Goal: Information Seeking & Learning: Check status

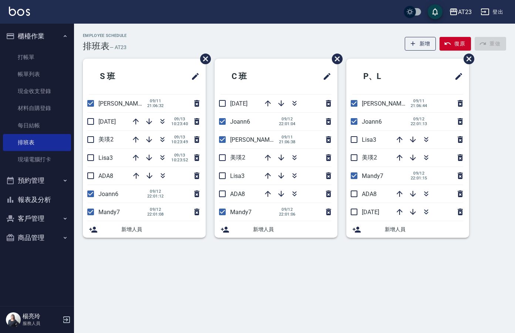
drag, startPoint x: 88, startPoint y: 193, endPoint x: 89, endPoint y: 189, distance: 4.9
click at [88, 193] on input "checkbox" at bounding box center [91, 194] width 16 height 16
checkbox input "false"
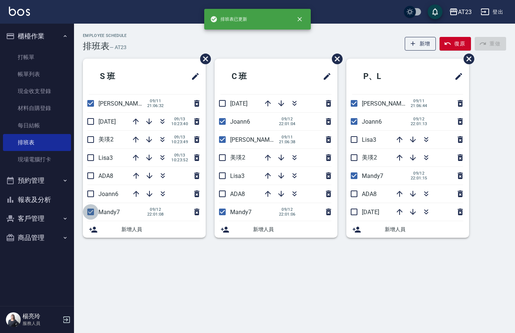
click at [92, 210] on input "checkbox" at bounding box center [91, 212] width 16 height 16
checkbox input "false"
click at [224, 215] on input "checkbox" at bounding box center [222, 212] width 16 height 16
checkbox input "false"
click at [227, 124] on input "checkbox" at bounding box center [222, 122] width 16 height 16
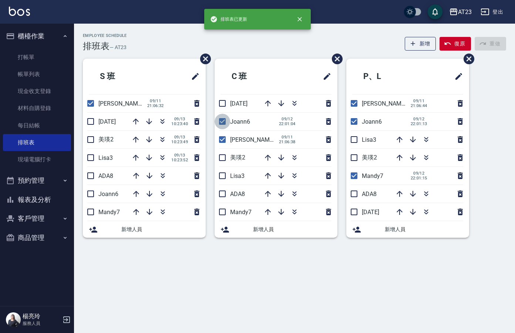
checkbox input "false"
click at [355, 122] on input "checkbox" at bounding box center [354, 122] width 16 height 16
checkbox input "false"
click at [353, 176] on input "checkbox" at bounding box center [354, 176] width 16 height 16
checkbox input "false"
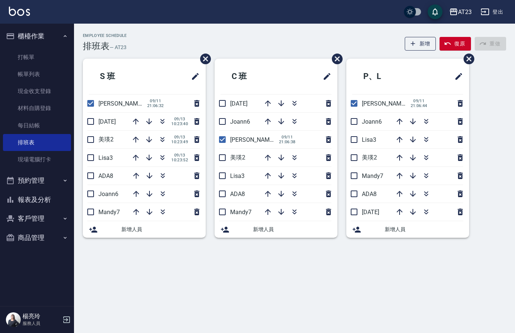
click at [30, 198] on button "報表及分析" at bounding box center [37, 199] width 68 height 19
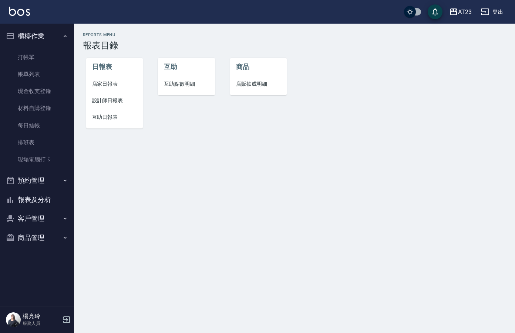
drag, startPoint x: 130, startPoint y: 99, endPoint x: 129, endPoint y: 114, distance: 15.2
click at [129, 100] on span "設計師日報表" at bounding box center [114, 101] width 45 height 8
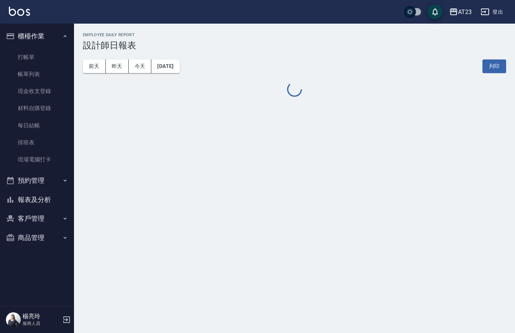
click at [38, 199] on button "報表及分析" at bounding box center [37, 199] width 68 height 19
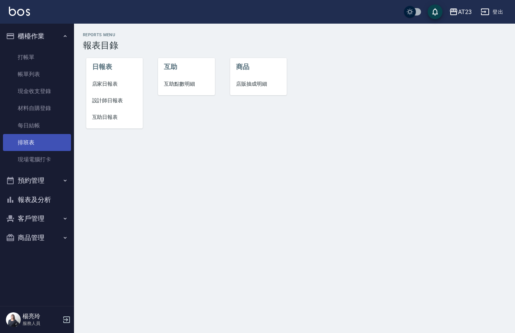
click at [17, 145] on link "排班表" at bounding box center [37, 142] width 68 height 17
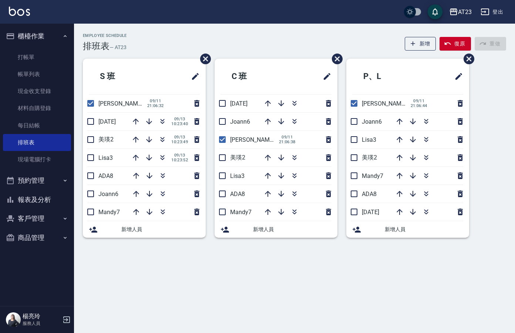
click at [20, 207] on button "報表及分析" at bounding box center [37, 199] width 68 height 19
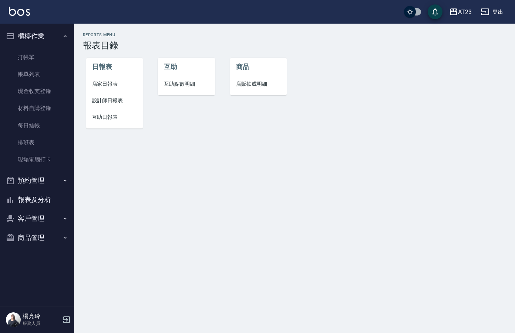
click at [105, 102] on span "設計師日報表" at bounding box center [114, 101] width 45 height 8
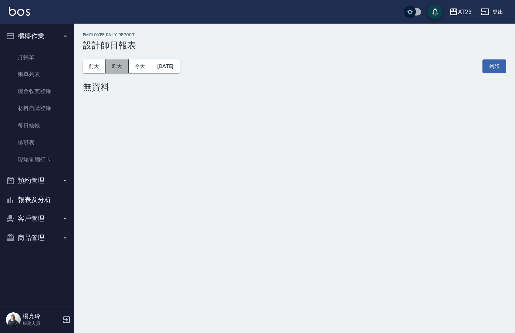
click at [111, 72] on button "昨天" at bounding box center [117, 67] width 23 height 14
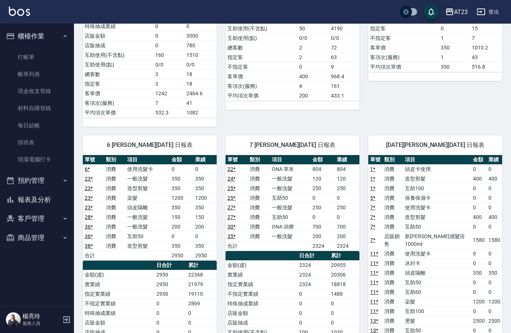
scroll to position [222, 0]
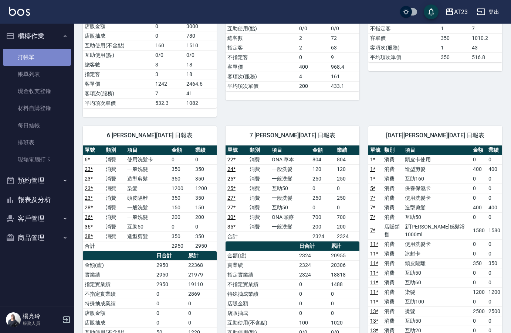
click at [19, 54] on link "打帳單" at bounding box center [37, 57] width 68 height 17
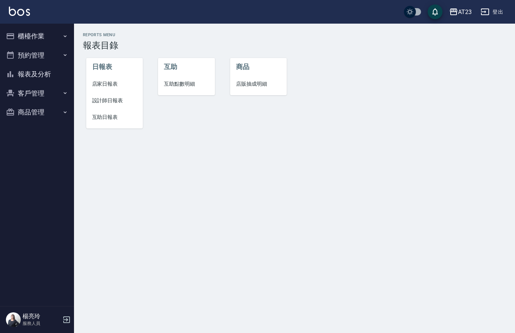
click at [98, 105] on li "設計師日報表" at bounding box center [114, 100] width 57 height 17
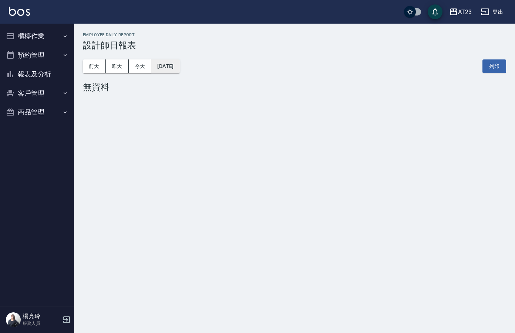
click at [177, 70] on button "[DATE]" at bounding box center [165, 67] width 28 height 14
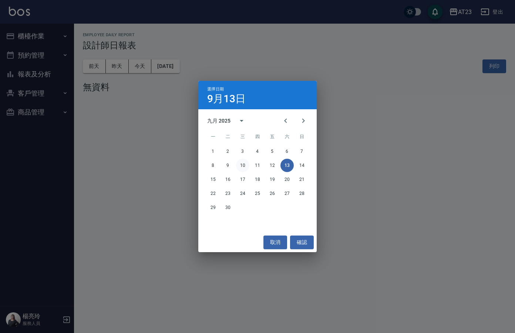
click at [245, 163] on button "10" at bounding box center [242, 165] width 13 height 13
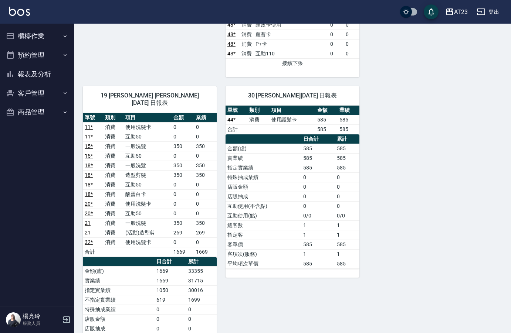
scroll to position [887, 0]
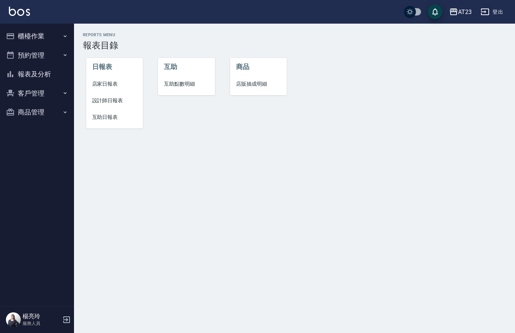
click at [111, 116] on span "互助日報表" at bounding box center [114, 117] width 45 height 8
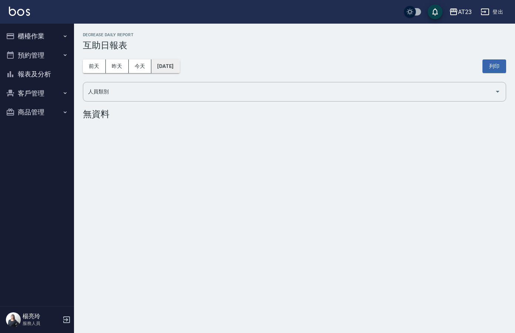
click at [177, 62] on button "[DATE]" at bounding box center [165, 67] width 28 height 14
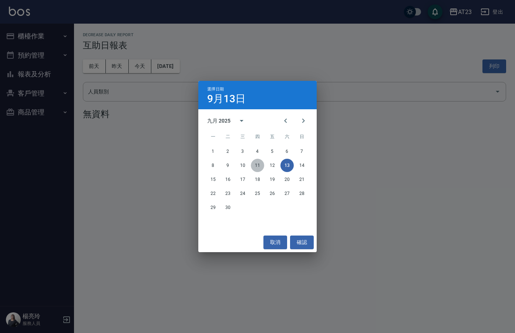
click at [257, 163] on button "11" at bounding box center [257, 165] width 13 height 13
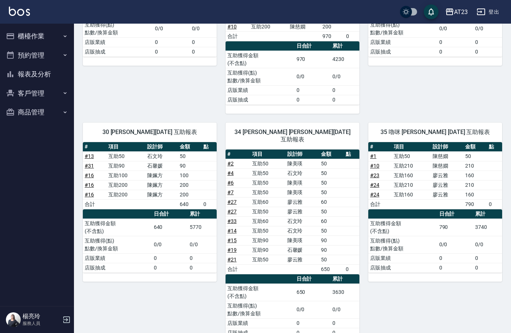
scroll to position [179, 0]
